Goal: Obtain resource: Obtain resource

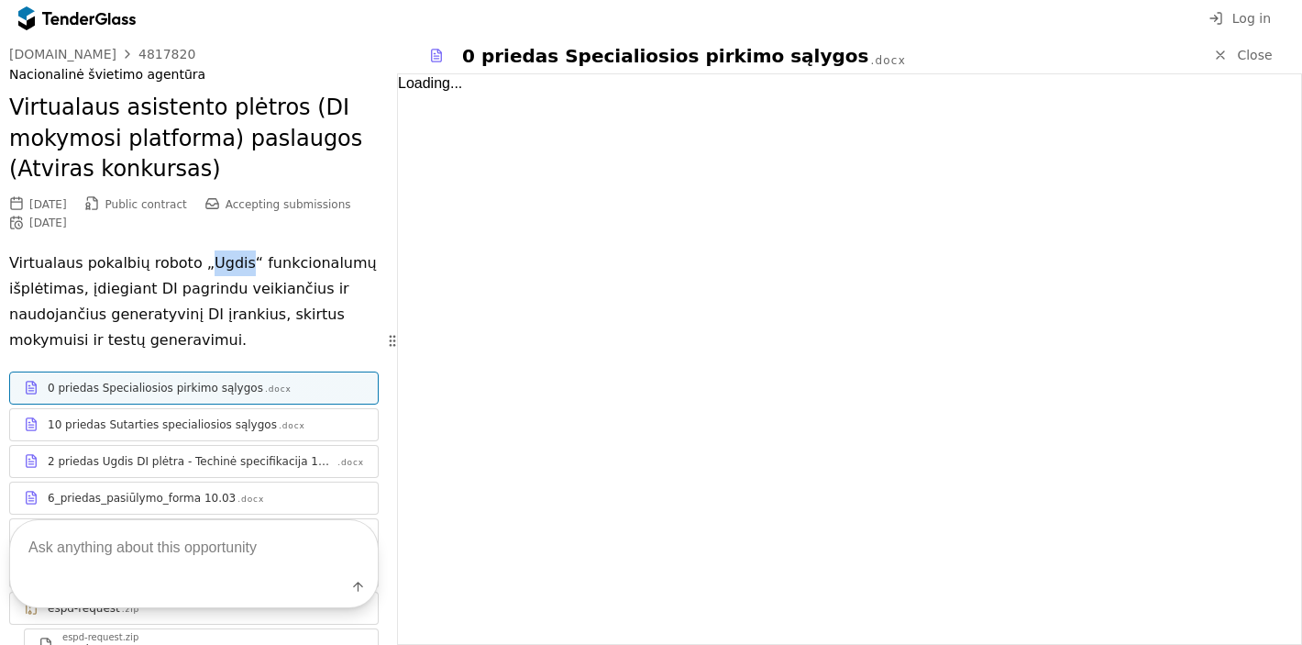
scroll to position [111, 0]
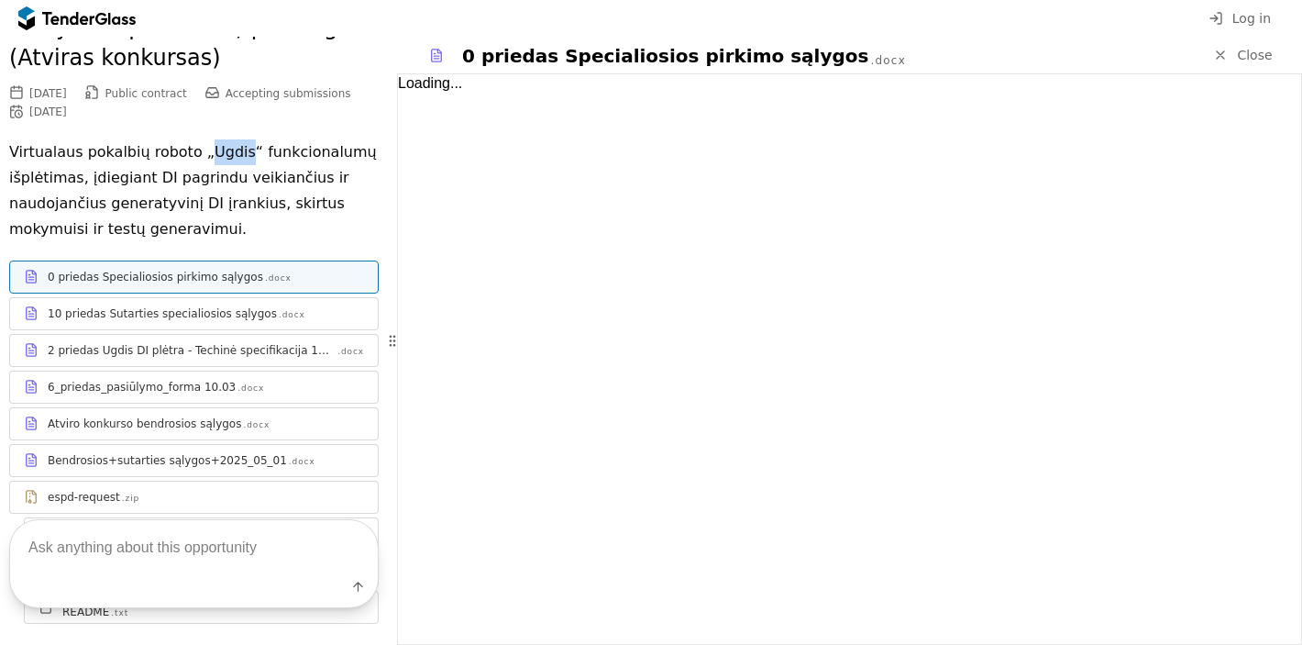
click at [259, 285] on div "0 priedas Specialiosios pirkimo sąlygos .docx" at bounding box center [194, 276] width 368 height 23
click at [247, 318] on div "10 priedas Sutarties specialiosios sąlygos" at bounding box center [162, 313] width 229 height 15
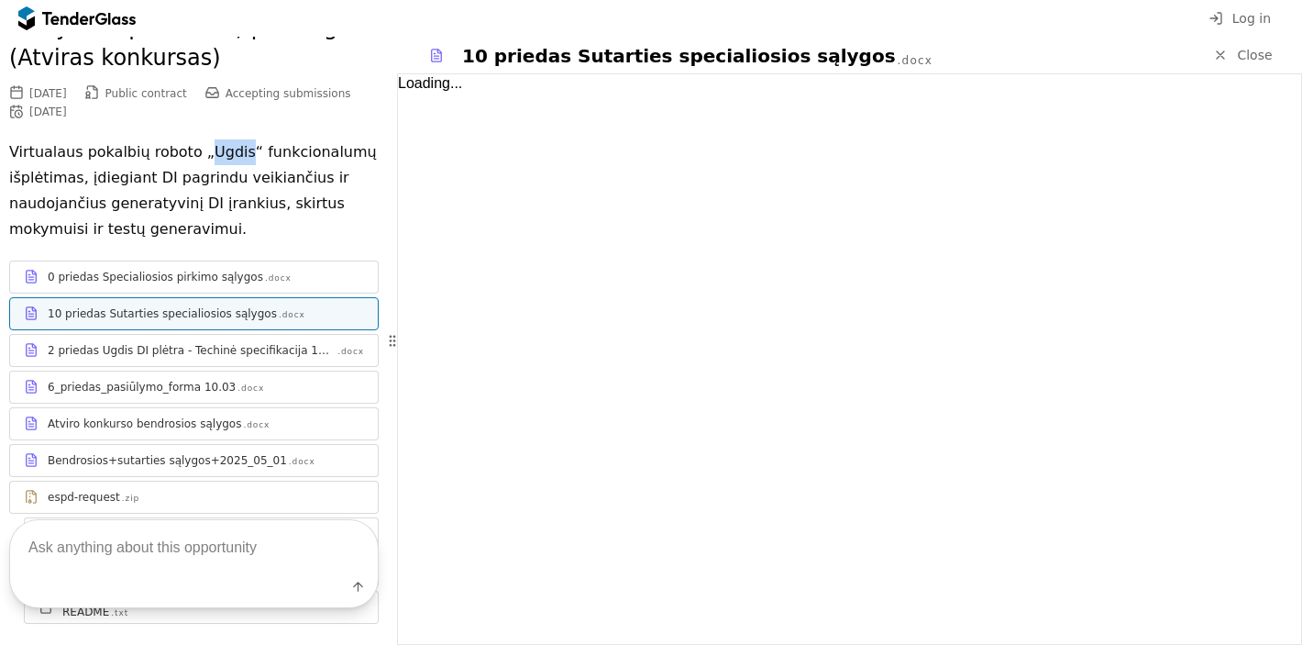
scroll to position [281, 0]
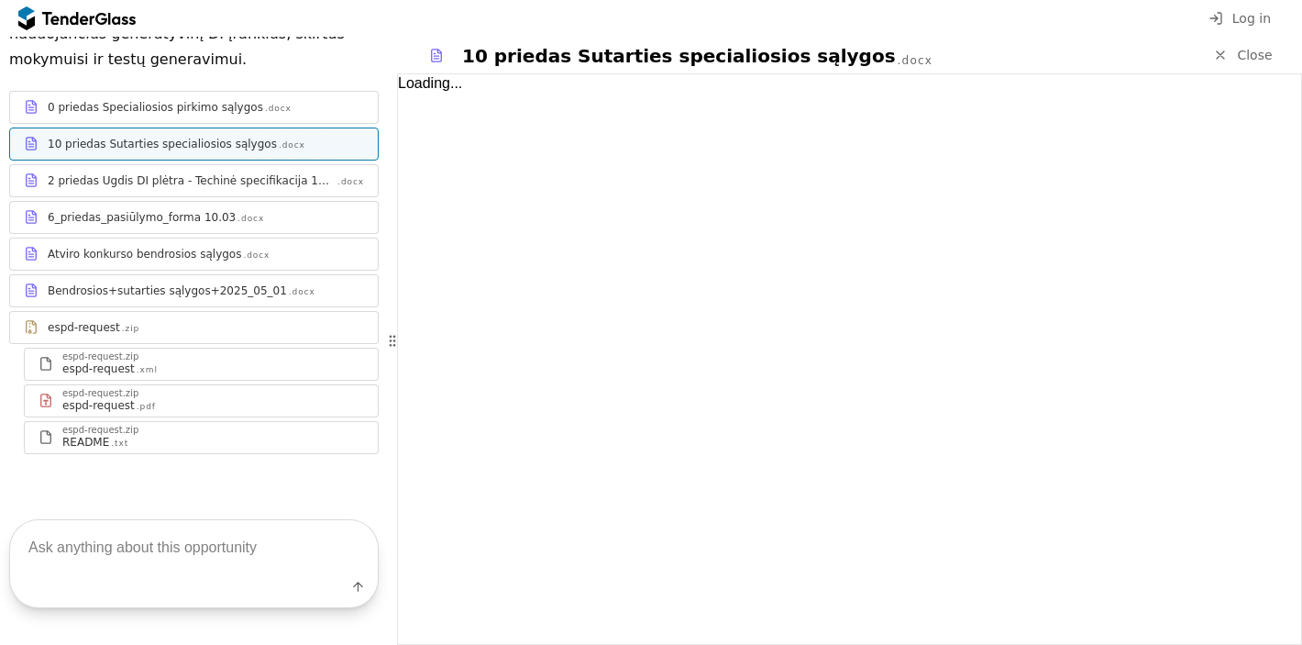
click at [189, 217] on div "6_priedas_pasiūlymo_forma 10.03" at bounding box center [142, 217] width 188 height 15
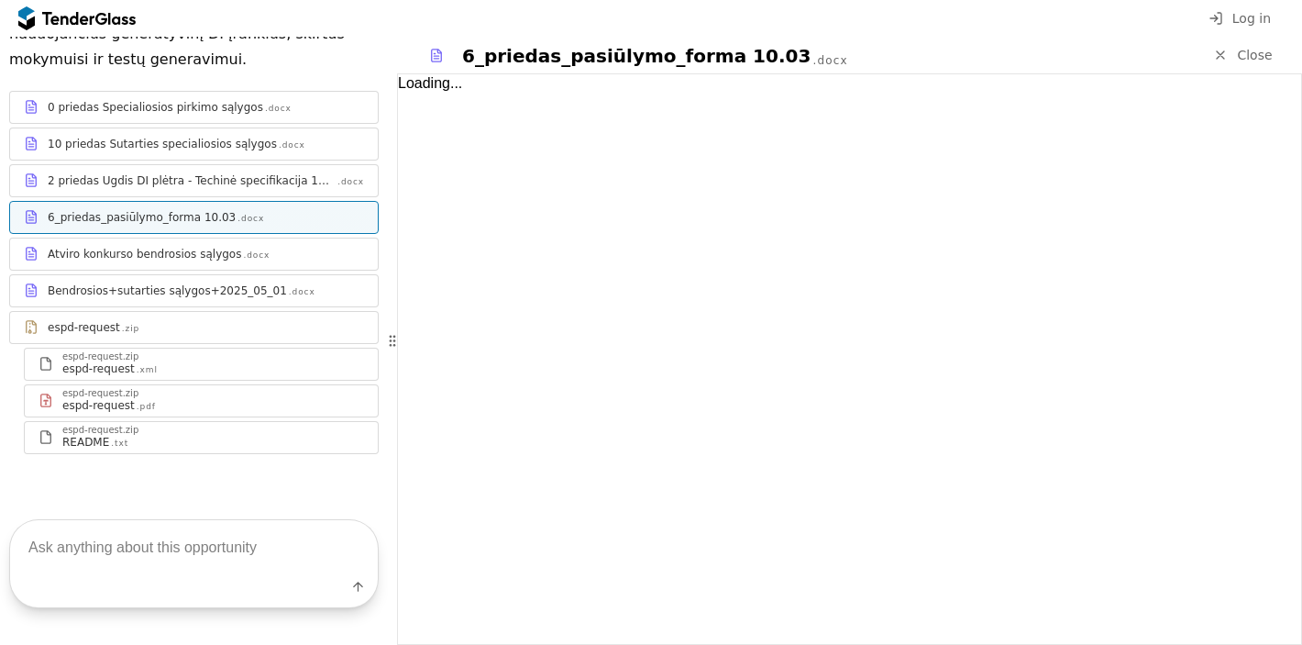
click at [185, 259] on div "Atviro konkurso bendrosios sąlygos" at bounding box center [144, 254] width 193 height 15
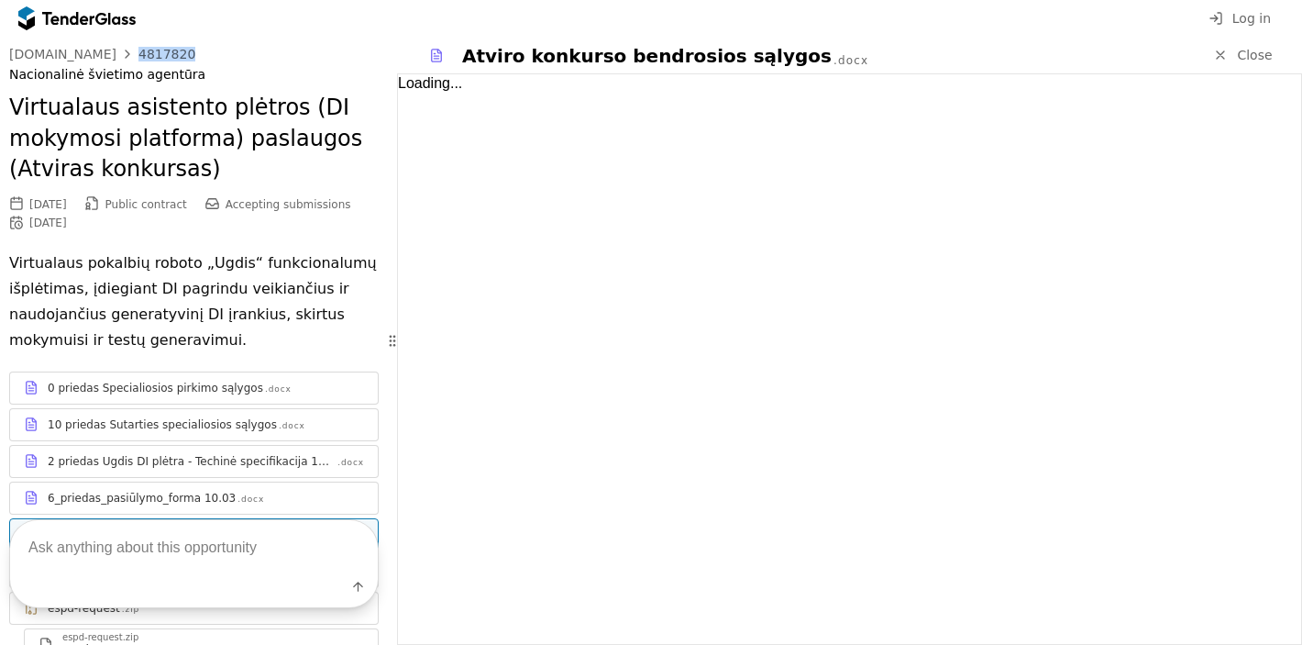
drag, startPoint x: 193, startPoint y: 56, endPoint x: 127, endPoint y: 50, distance: 66.3
click at [127, 50] on div "[DOMAIN_NAME] 4817820" at bounding box center [193, 54] width 369 height 15
copy div "4817820"
